Goal: Ask a question

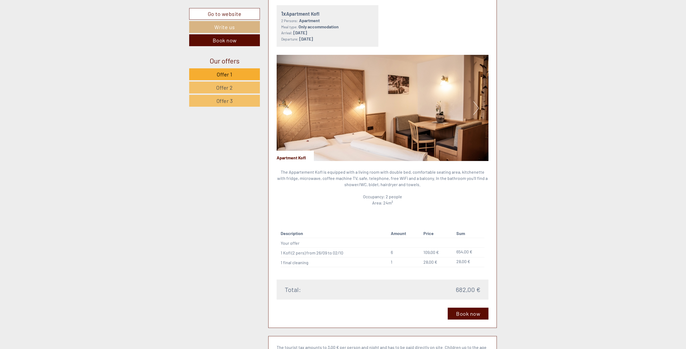
scroll to position [1214, 0]
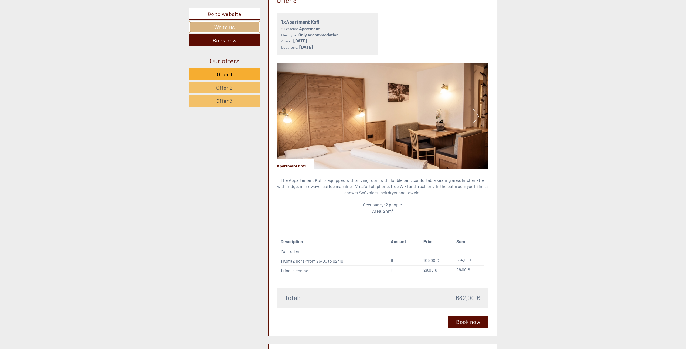
click at [220, 26] on link "Write us" at bounding box center [224, 27] width 71 height 12
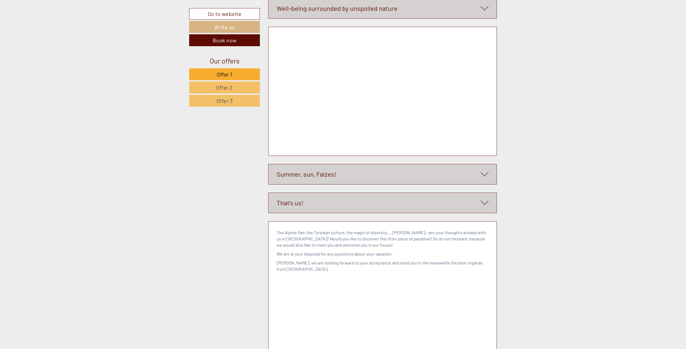
scroll to position [2553, 0]
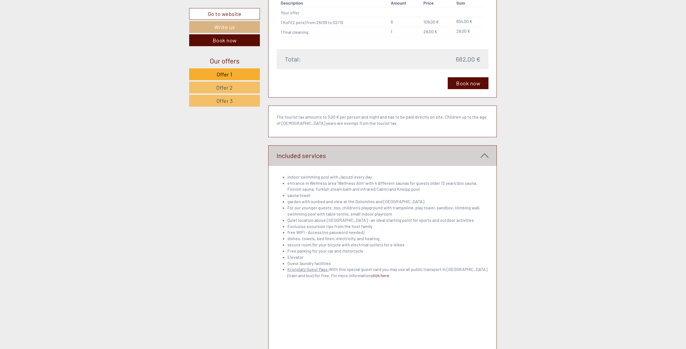
scroll to position [1447, 0]
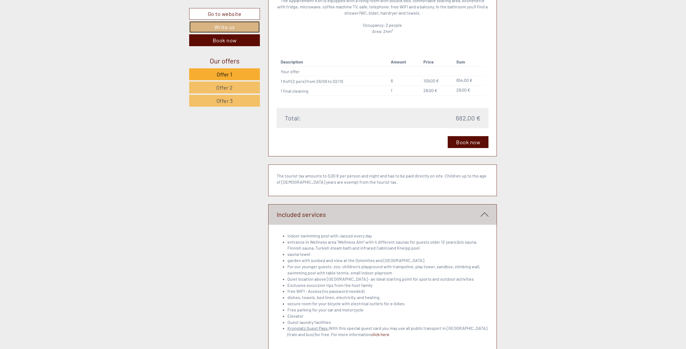
click at [238, 25] on link "Write us" at bounding box center [224, 27] width 71 height 12
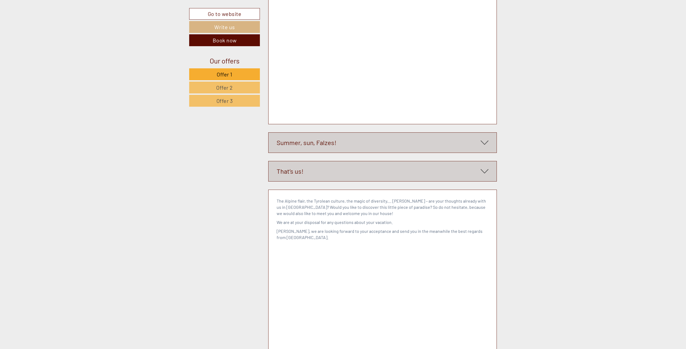
scroll to position [2553, 0]
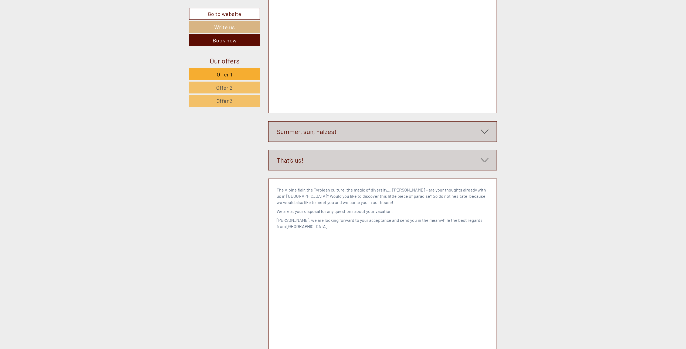
type textarea "**********"
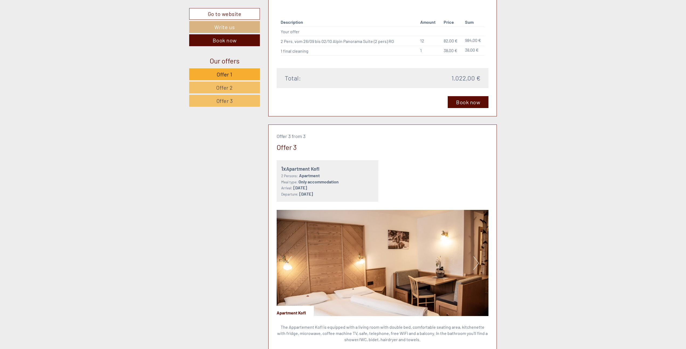
scroll to position [1123, 0]
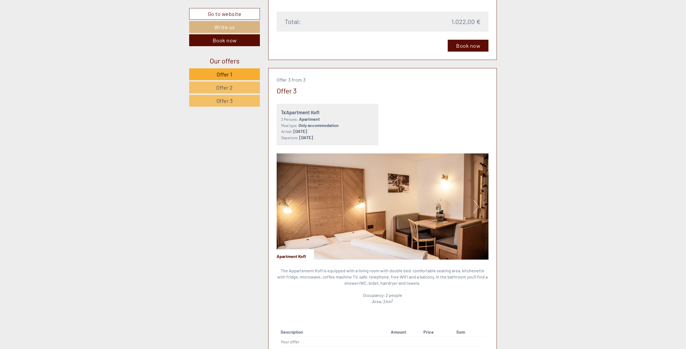
click at [480, 200] on img at bounding box center [382, 206] width 212 height 106
click at [477, 200] on button "Next" at bounding box center [476, 206] width 6 height 13
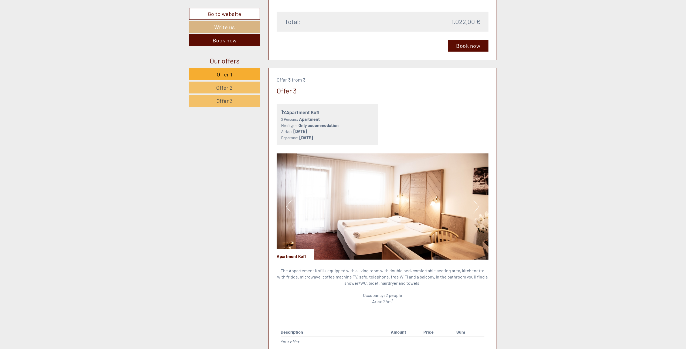
click at [477, 200] on button "Next" at bounding box center [476, 206] width 6 height 13
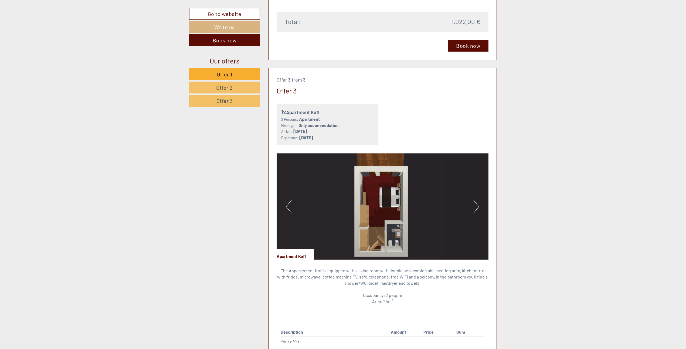
click at [477, 200] on button "Next" at bounding box center [476, 206] width 6 height 13
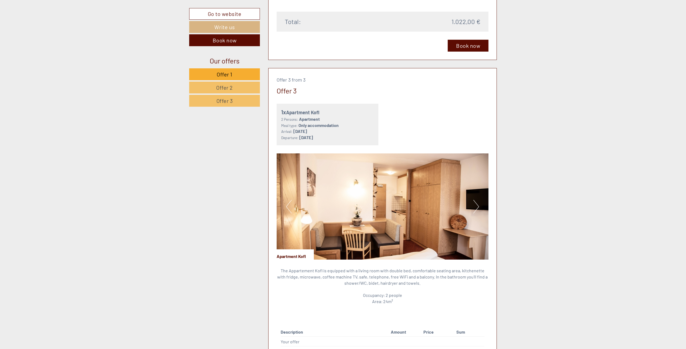
click at [477, 200] on button "Next" at bounding box center [476, 206] width 6 height 13
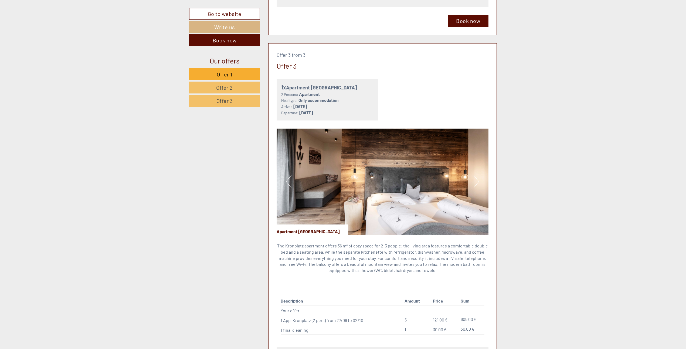
scroll to position [1241, 0]
